Goal: Find specific page/section: Find specific page/section

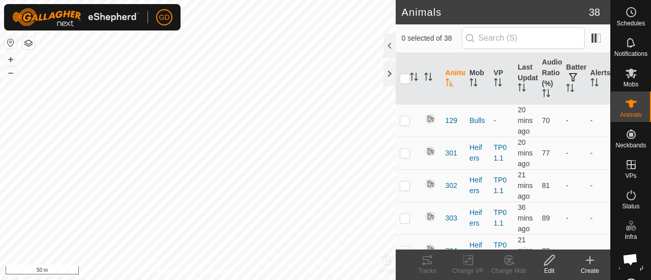
scroll to position [3377, 0]
